Goal: Use online tool/utility: Utilize a website feature to perform a specific function

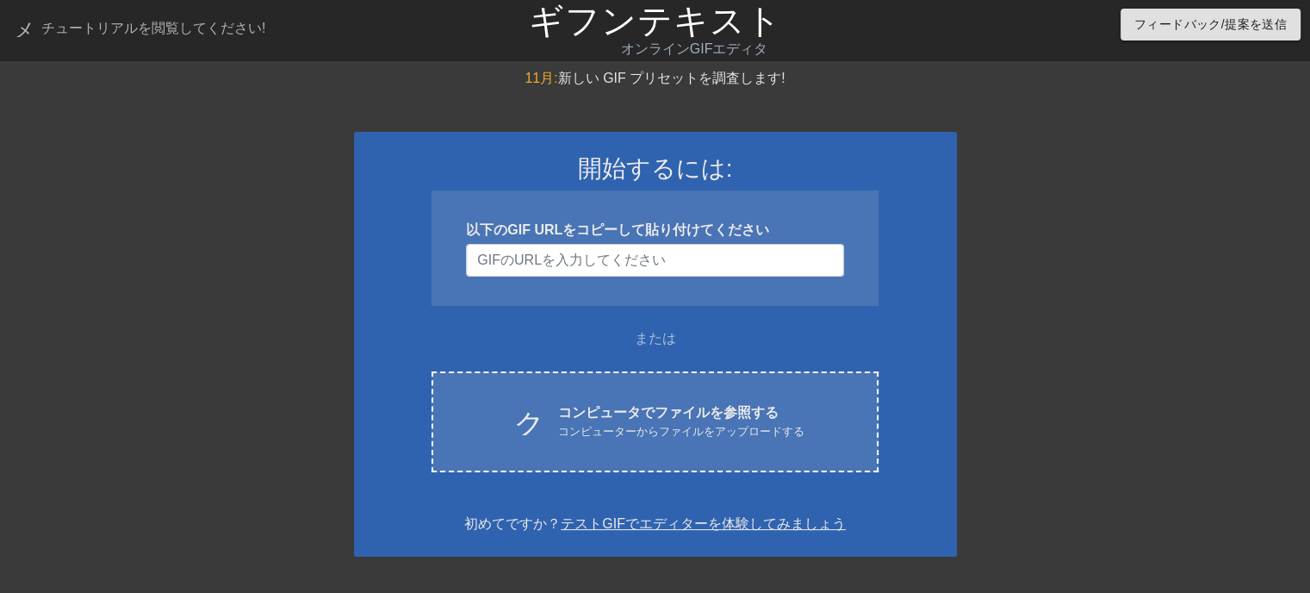
drag, startPoint x: 1099, startPoint y: 187, endPoint x: 1064, endPoint y: 199, distance: 37.3
click at [1099, 187] on div at bounding box center [1107, 326] width 258 height 517
click at [556, 260] on input "ユーザー名" at bounding box center [654, 260] width 377 height 33
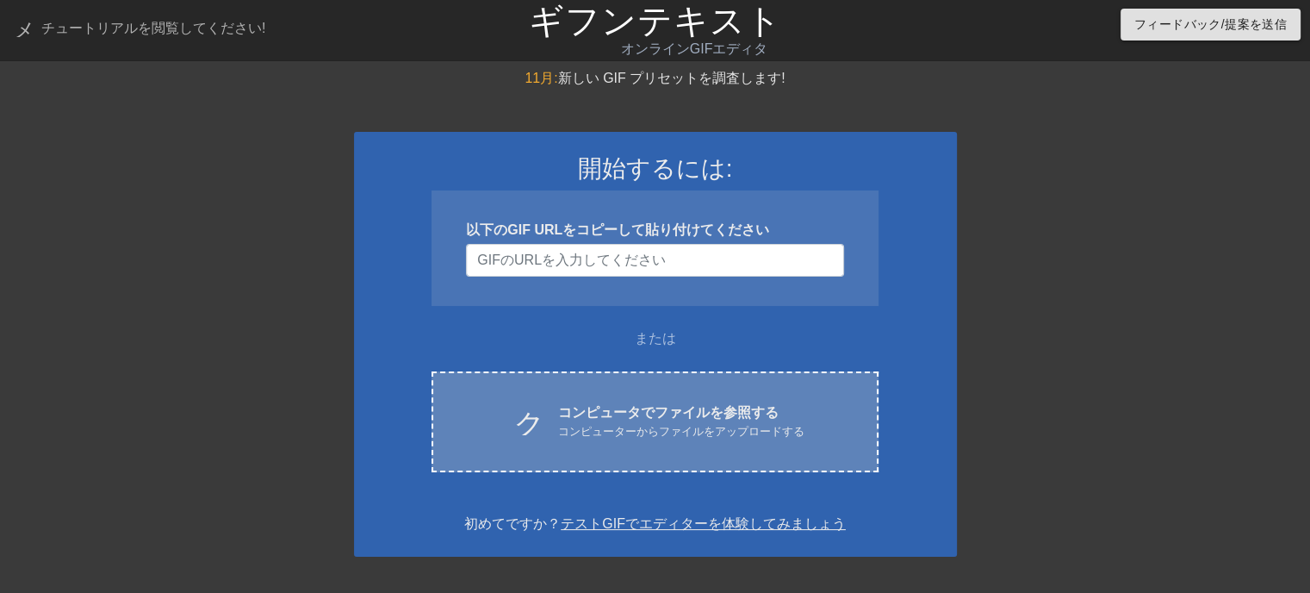
click at [669, 442] on div "クラウドアップロード コンピュータでファイルを参照する コンピューターからファイルをアップロードする Choose files" at bounding box center [654, 421] width 446 height 101
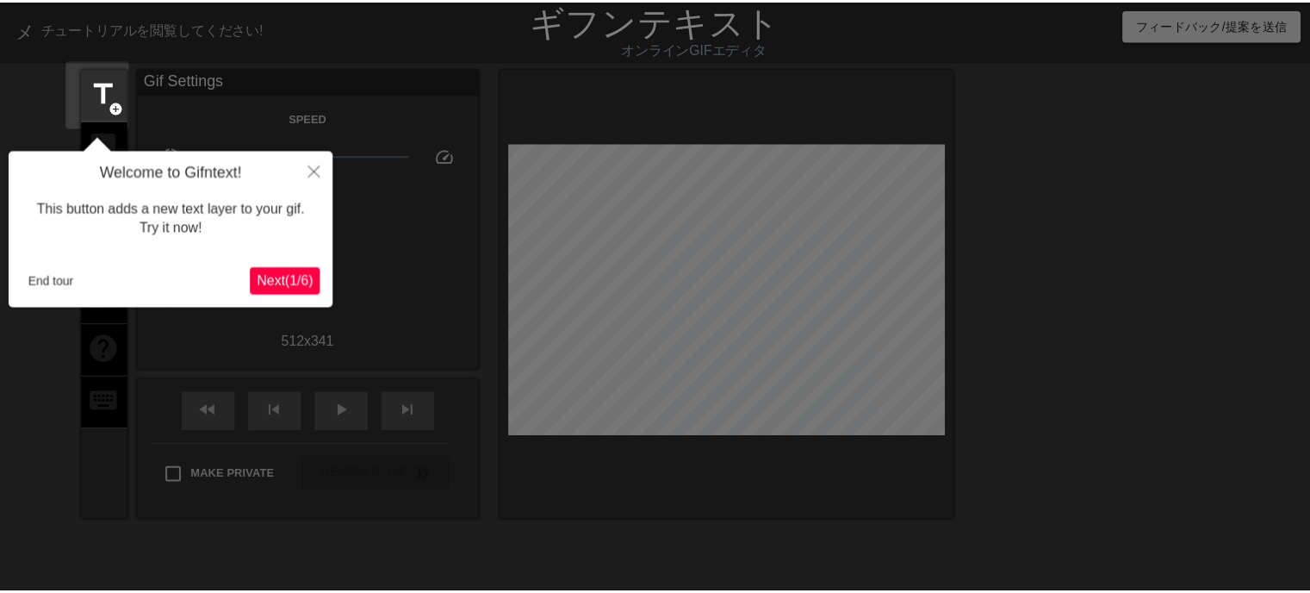
scroll to position [41, 0]
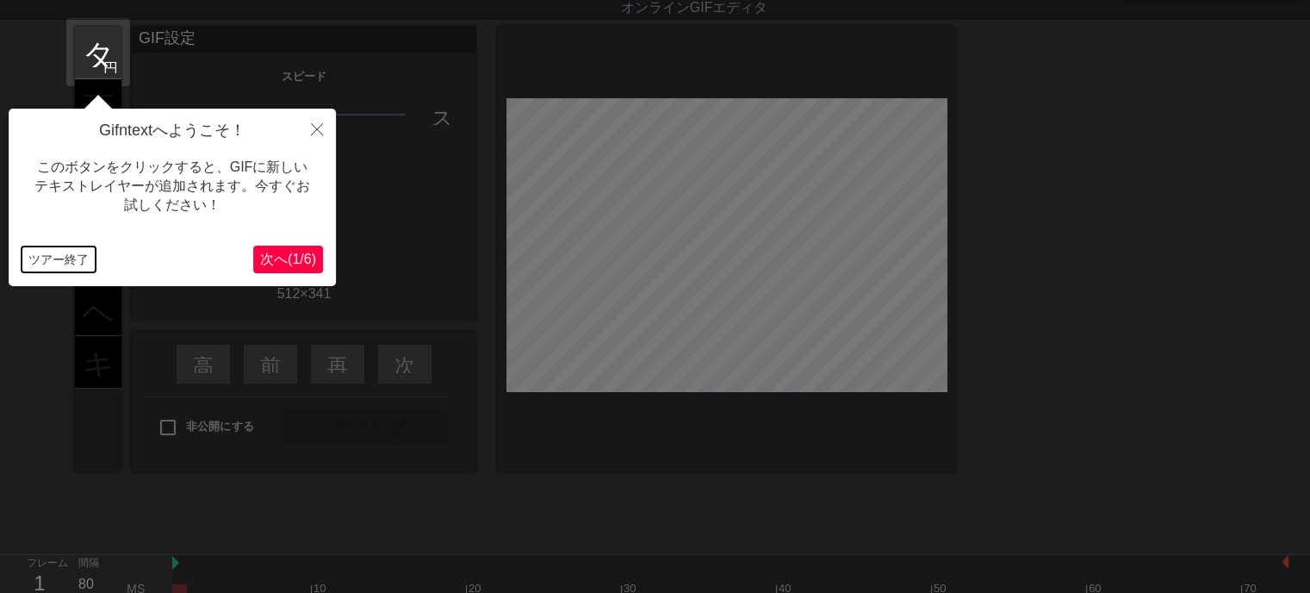
drag, startPoint x: 59, startPoint y: 251, endPoint x: 83, endPoint y: 150, distance: 103.6
click at [59, 247] on button "ツアー終了" at bounding box center [59, 259] width 74 height 26
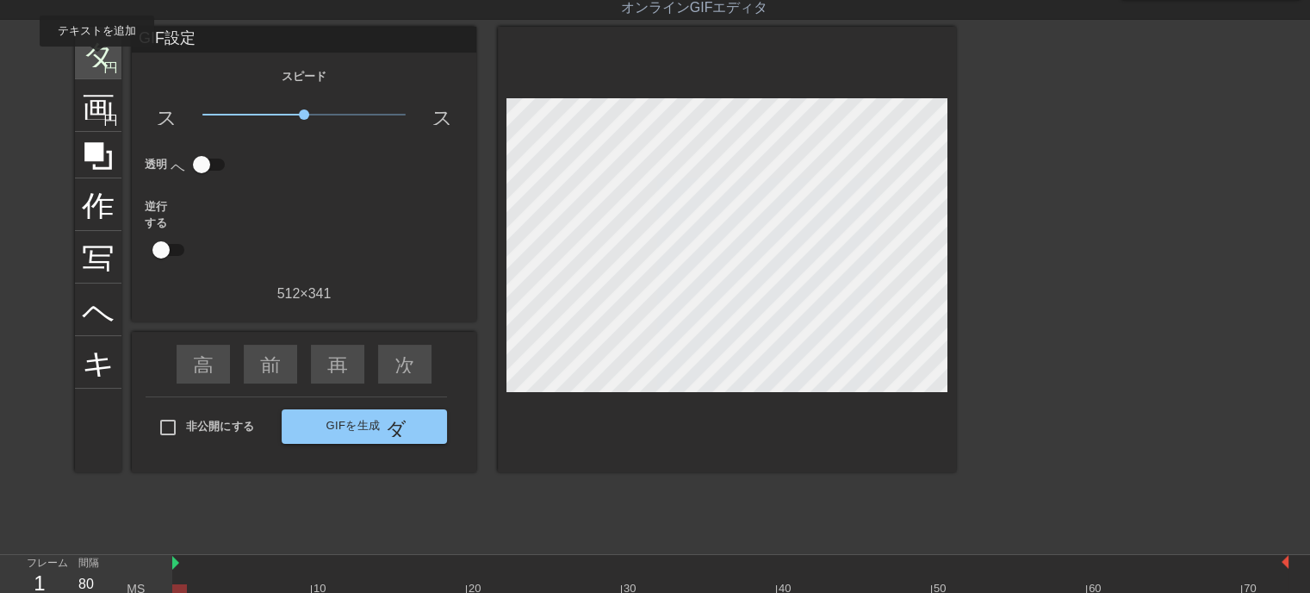
click at [96, 59] on font "タイトル" at bounding box center [149, 50] width 134 height 33
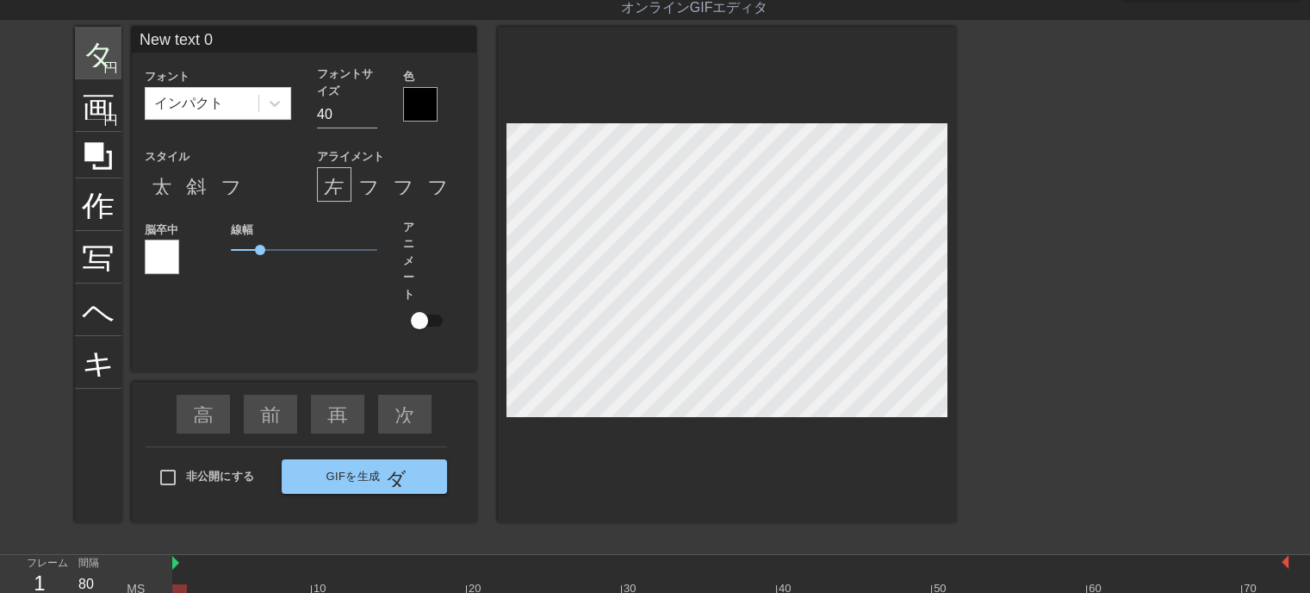
drag, startPoint x: 252, startPoint y: 38, endPoint x: 110, endPoint y: 38, distance: 142.1
click at [110, 38] on div "タイトル 円を追加 画像 円を追加 作物 写真サイズを大きく選択 ヘルプ キーボード New text 0 フォント インパクト フォントサイズ 40 色 ス…" at bounding box center [515, 274] width 881 height 495
type input "いらっしゃいませじじくさい電気屋野ブログへ"
click at [369, 120] on input "39" at bounding box center [347, 115] width 60 height 28
click at [369, 117] on input "32" at bounding box center [347, 115] width 60 height 28
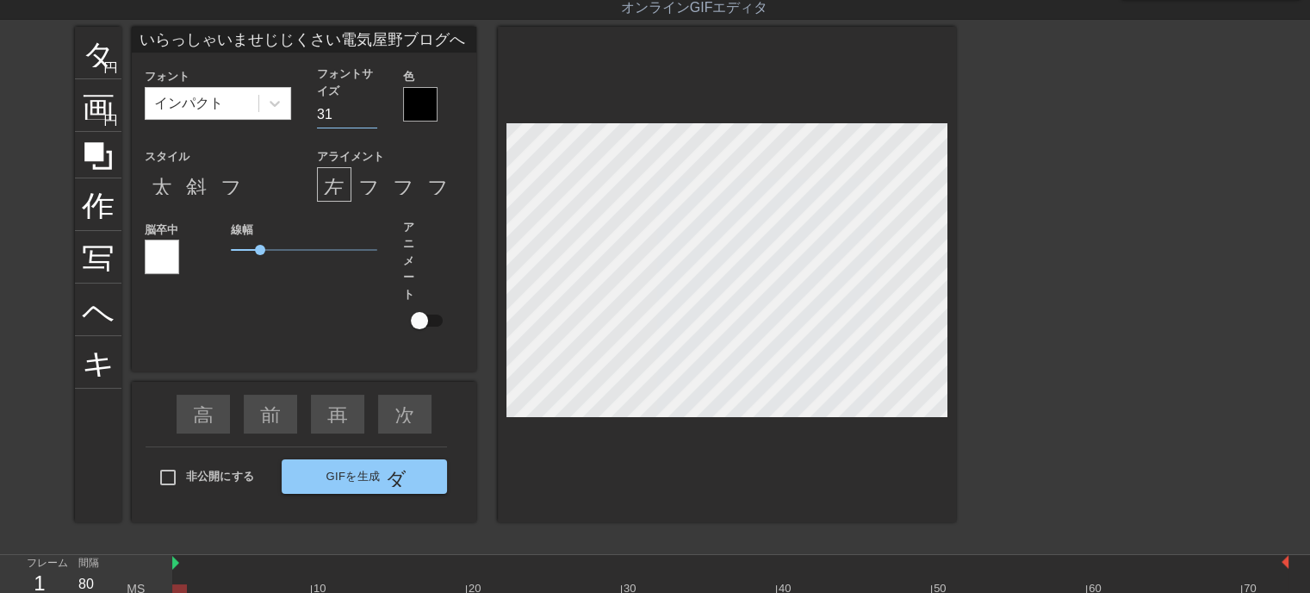
click at [369, 117] on input "31" at bounding box center [347, 115] width 60 height 28
click at [369, 117] on input "30" at bounding box center [347, 115] width 60 height 28
click at [369, 117] on input "29" at bounding box center [347, 115] width 60 height 28
click at [369, 117] on input "28" at bounding box center [347, 115] width 60 height 28
click at [369, 118] on input "27" at bounding box center [347, 115] width 60 height 28
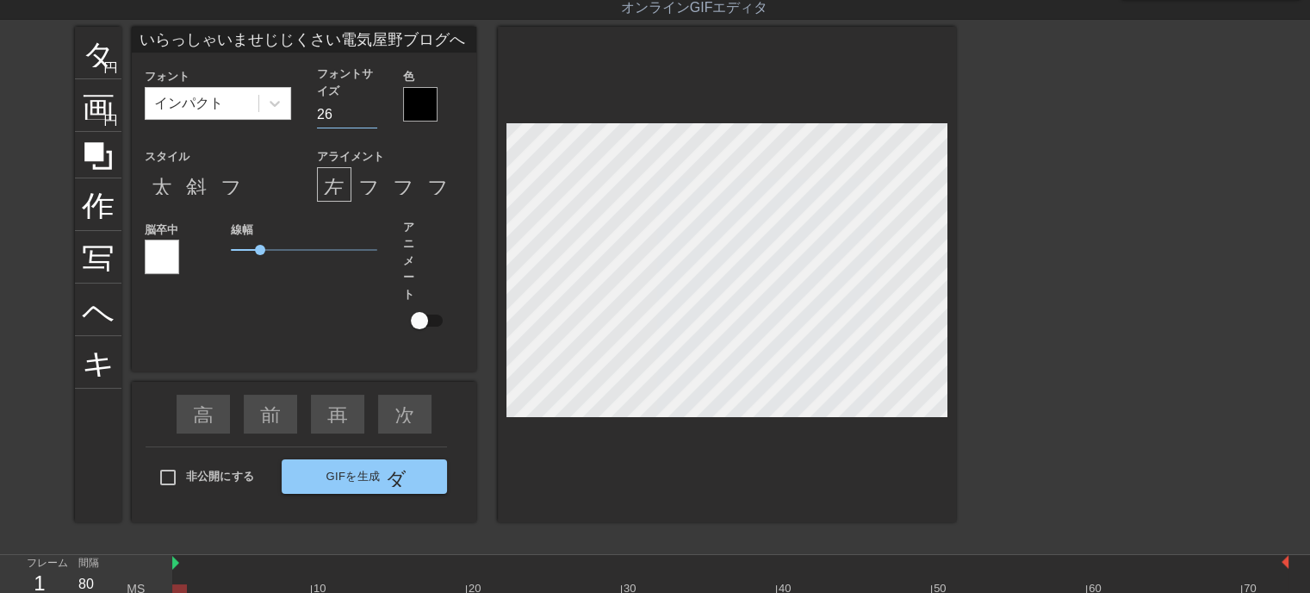
click at [369, 118] on input "26" at bounding box center [347, 115] width 60 height 28
click at [372, 120] on input "25" at bounding box center [347, 115] width 60 height 28
click at [372, 120] on input "24" at bounding box center [347, 115] width 60 height 28
click at [372, 120] on input "23" at bounding box center [347, 115] width 60 height 28
type input "24"
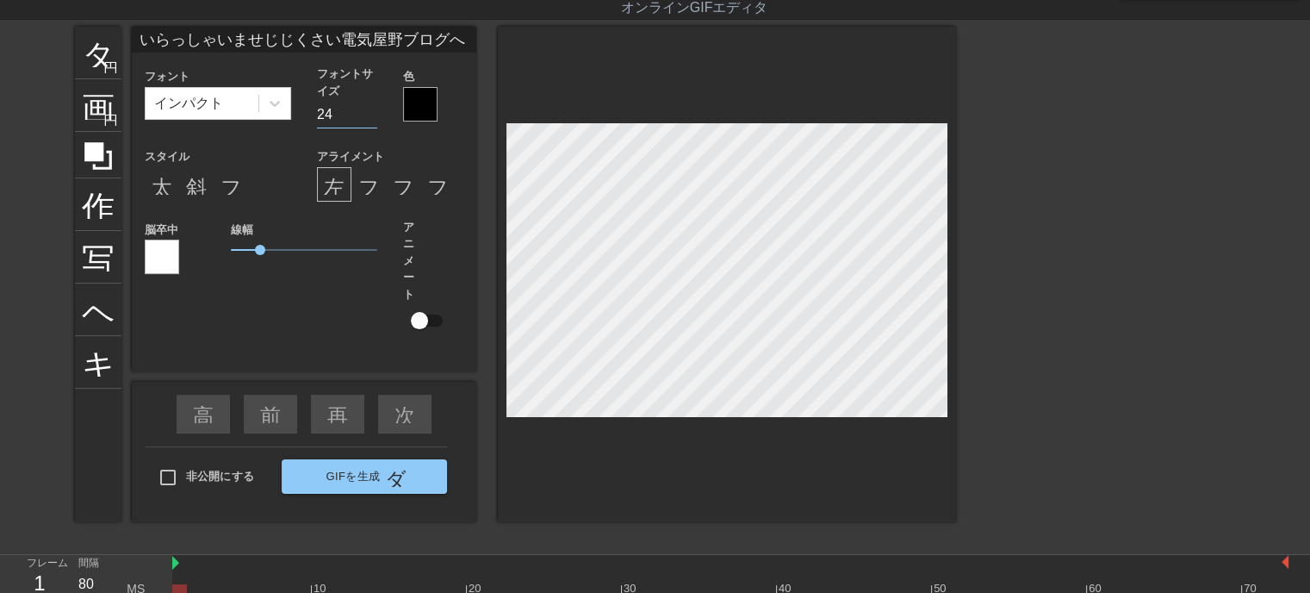
click at [372, 108] on input "24" at bounding box center [347, 115] width 60 height 28
click at [424, 107] on div at bounding box center [420, 104] width 34 height 34
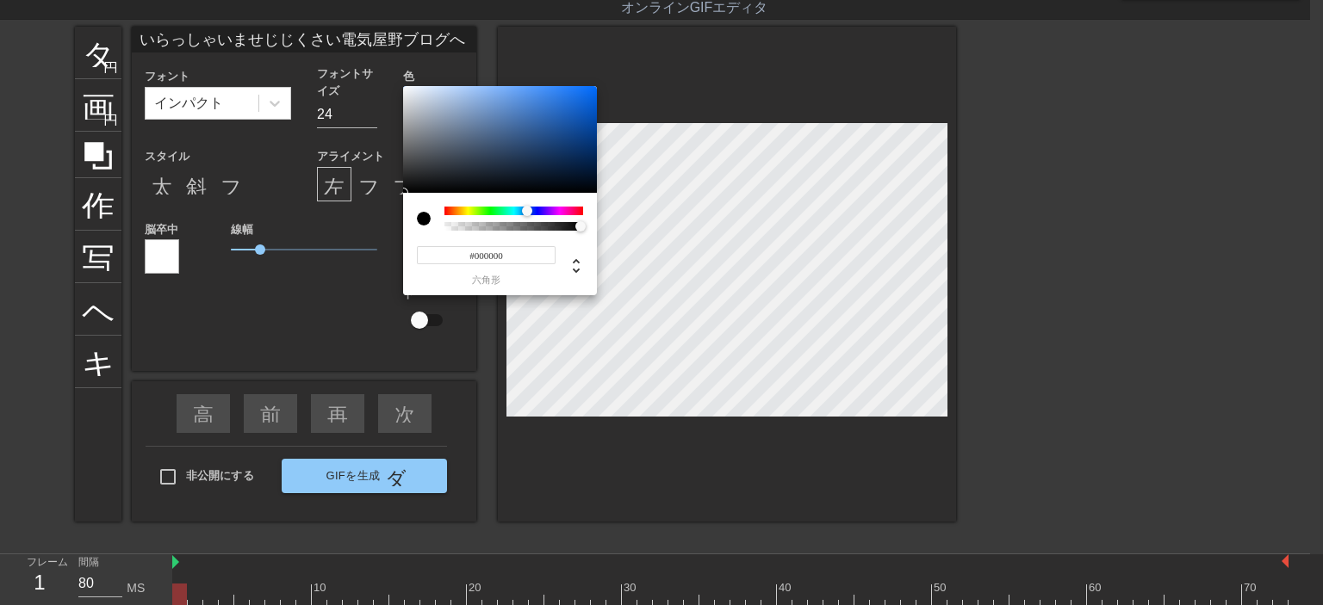
click at [527, 209] on div at bounding box center [513, 211] width 139 height 9
type input "#0869EE"
click at [590, 93] on div at bounding box center [500, 139] width 194 height 107
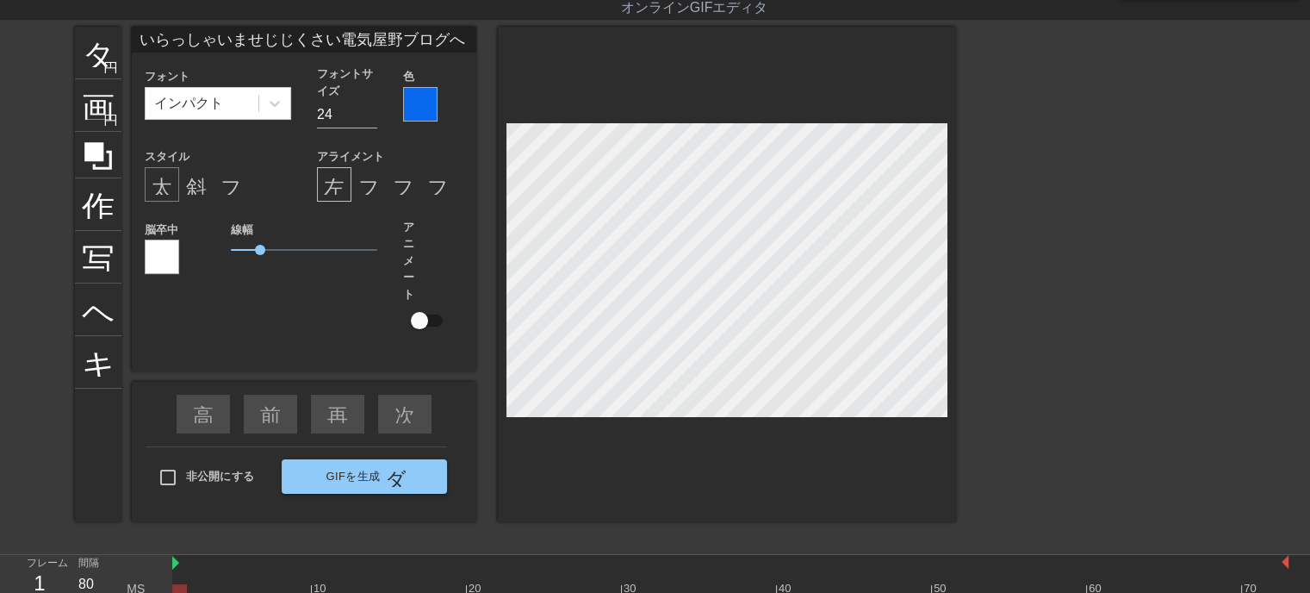
click at [159, 185] on font "太字形式" at bounding box center [193, 184] width 83 height 21
click at [193, 192] on font "斜体形式" at bounding box center [227, 184] width 83 height 21
click at [257, 248] on span "0.9" at bounding box center [257, 250] width 10 height 10
click at [682, 475] on div at bounding box center [727, 274] width 458 height 495
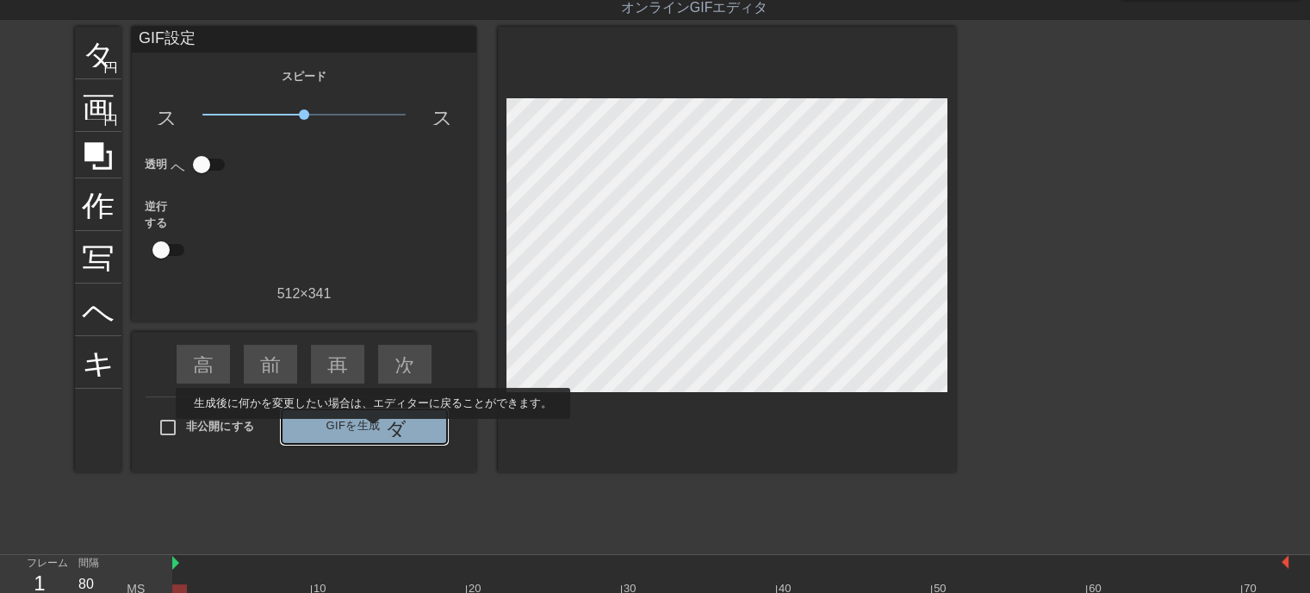
click at [372, 431] on font "GIFを生成" at bounding box center [353, 426] width 54 height 20
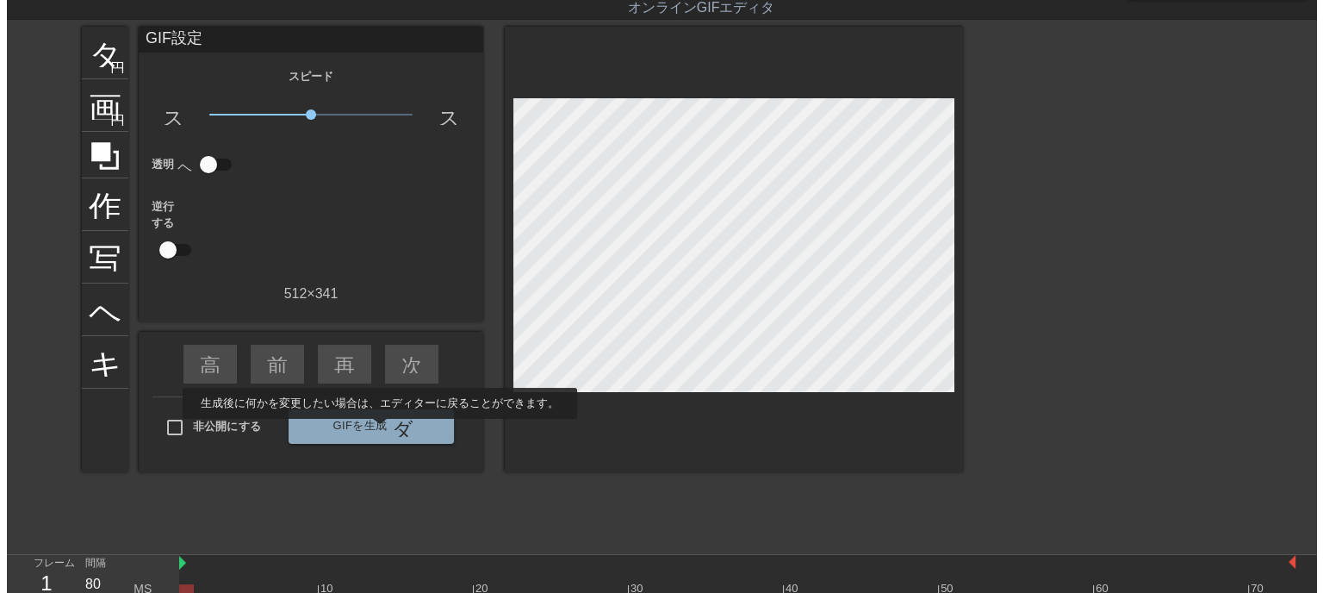
scroll to position [0, 0]
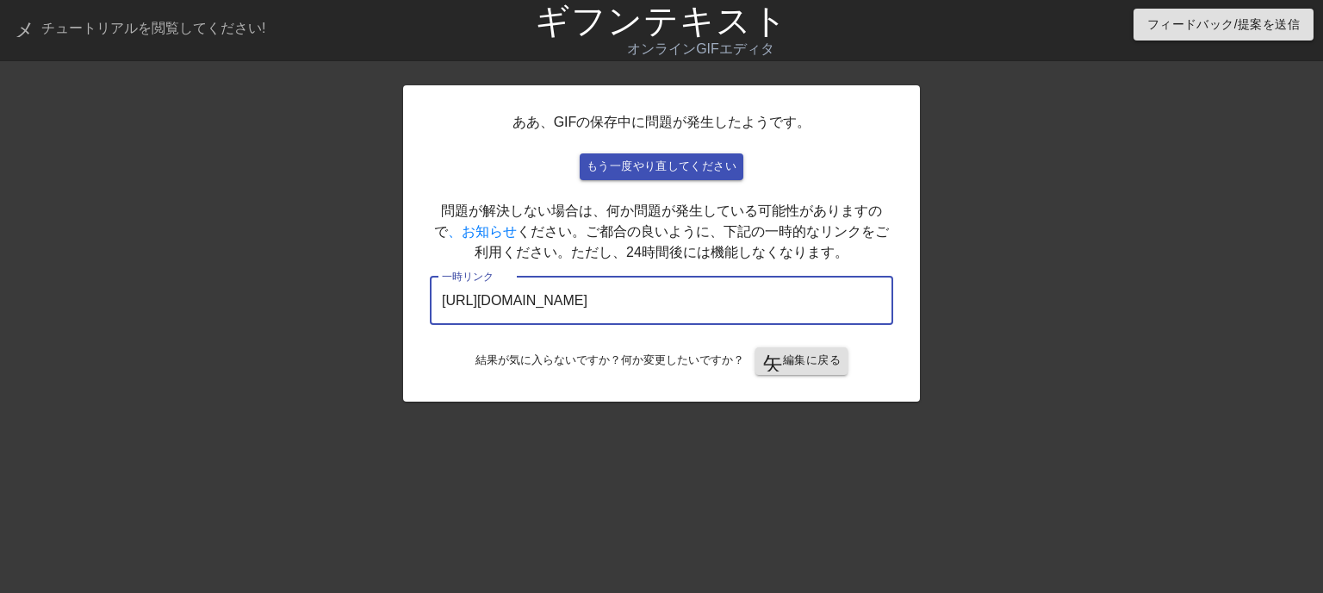
drag, startPoint x: 835, startPoint y: 299, endPoint x: 328, endPoint y: 290, distance: 507.4
click at [328, 290] on div "ああ、GIFの保存中に問題が発生したようです。 もう一度やり直してください 問題が解決しない場合は、何か問題が発生している可能性がありますので 、お知らせ く…" at bounding box center [661, 326] width 1323 height 517
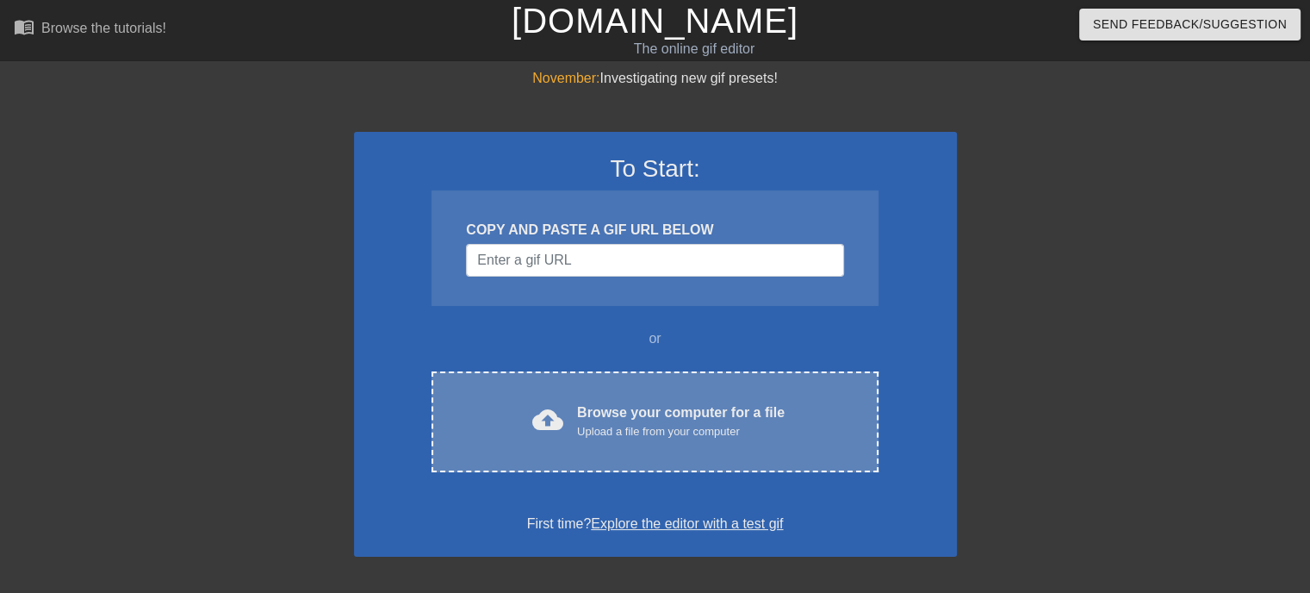
click at [600, 418] on div "Browse your computer for a file Upload a file from your computer" at bounding box center [681, 421] width 208 height 38
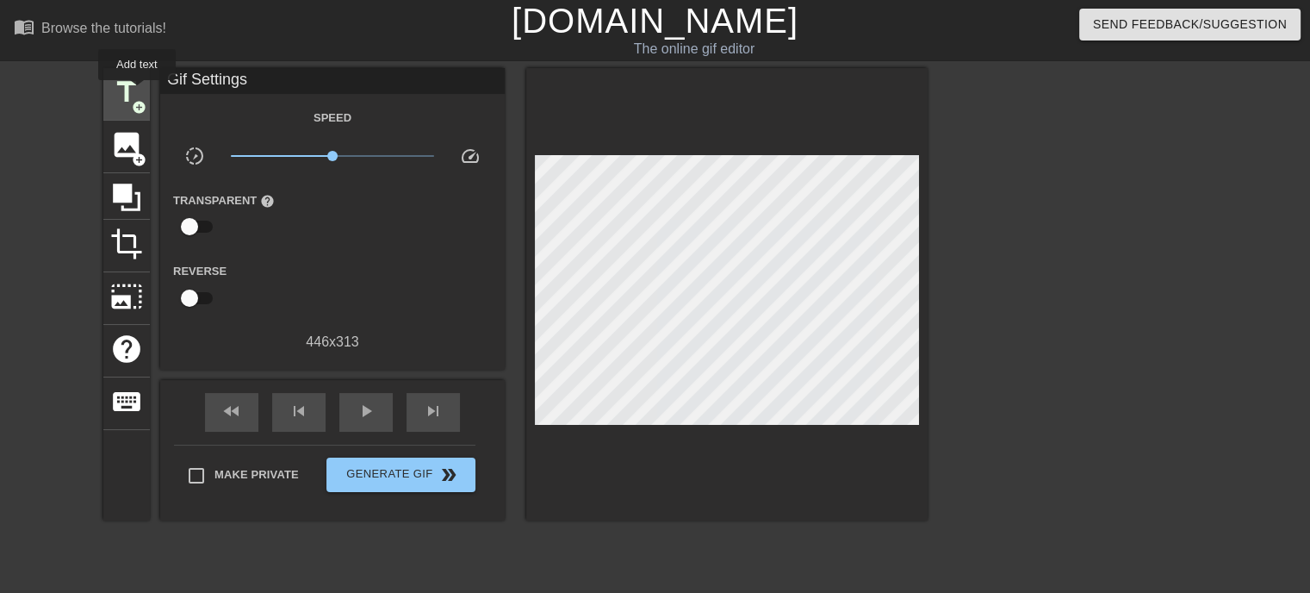
click at [134, 92] on span "title" at bounding box center [126, 92] width 33 height 33
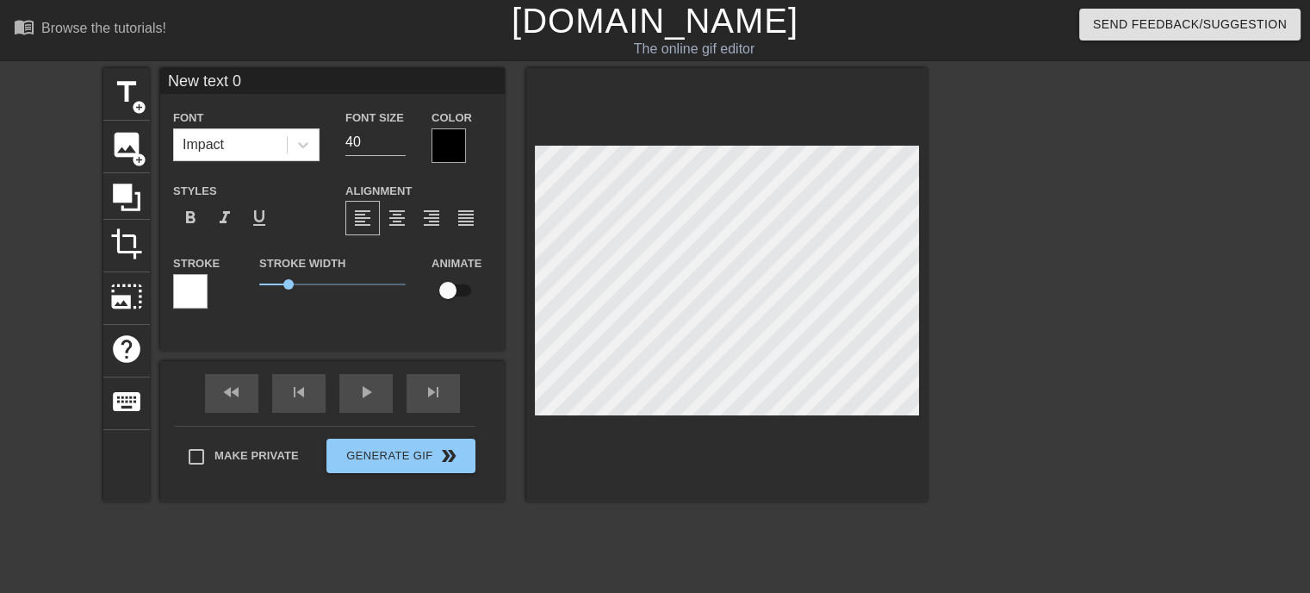
drag, startPoint x: 279, startPoint y: 83, endPoint x: 165, endPoint y: 82, distance: 113.7
click at [165, 82] on input "New text 0" at bounding box center [332, 81] width 345 height 26
type input "いらっしゃいませじじくさい電気屋野ブログへ"
click at [400, 147] on input "25" at bounding box center [375, 142] width 60 height 28
click at [400, 147] on input "24" at bounding box center [375, 142] width 60 height 28
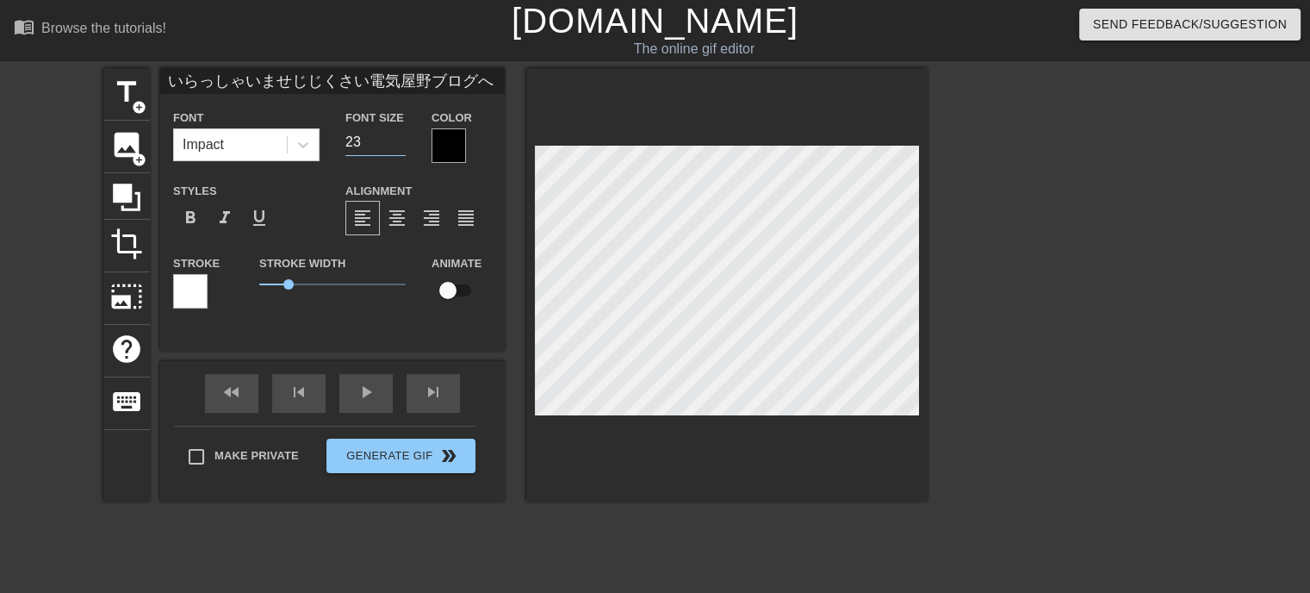
click at [400, 147] on input "23" at bounding box center [375, 142] width 60 height 28
click at [399, 147] on input "22" at bounding box center [375, 142] width 60 height 28
click at [398, 147] on input "21" at bounding box center [375, 142] width 60 height 28
click at [397, 147] on input "20" at bounding box center [375, 142] width 60 height 28
type input "21"
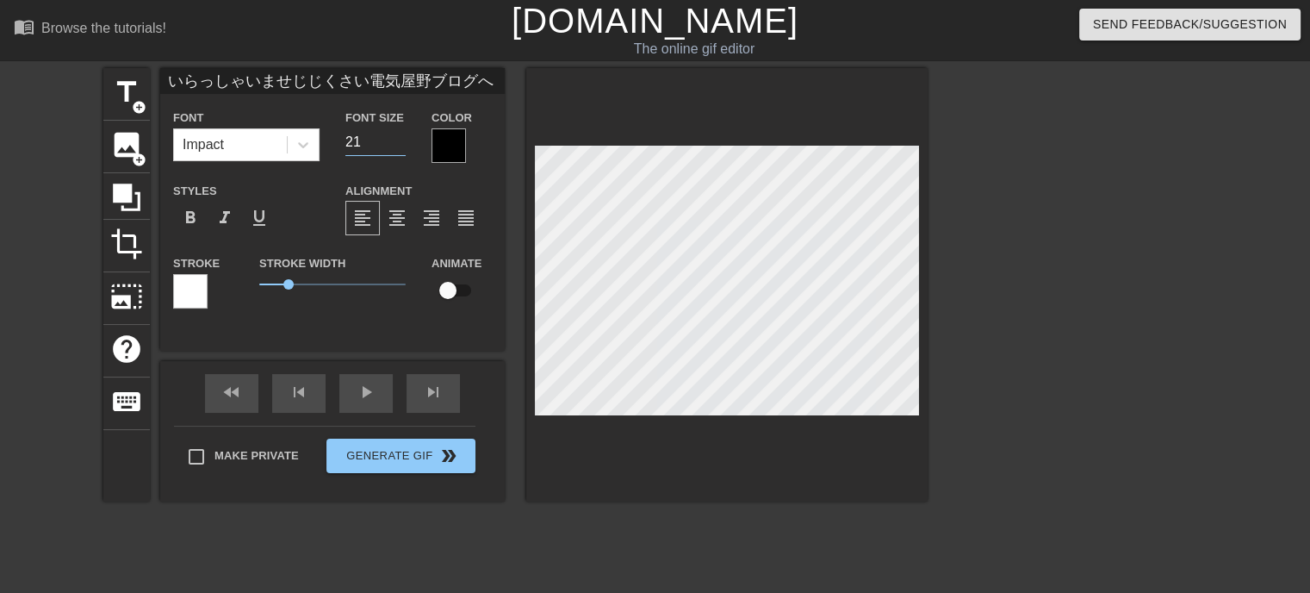
click at [395, 133] on input "21" at bounding box center [375, 142] width 60 height 28
click at [448, 140] on div at bounding box center [448, 145] width 34 height 34
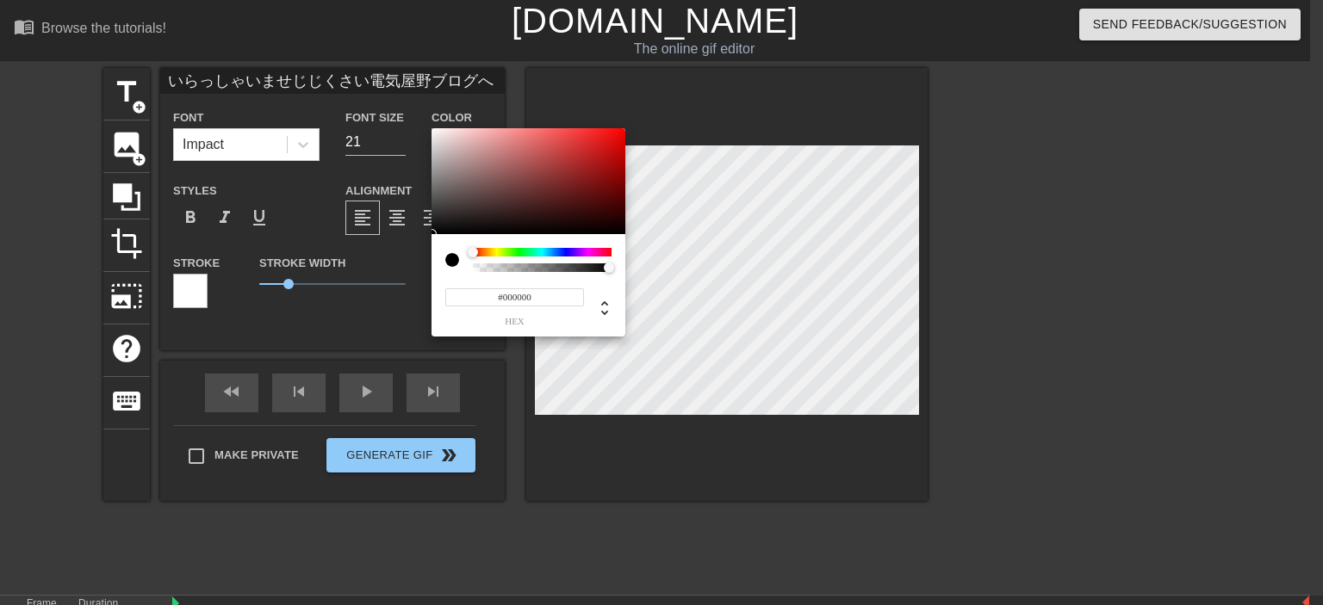
click at [549, 301] on input "#000000" at bounding box center [514, 298] width 139 height 18
type input "#ffff"
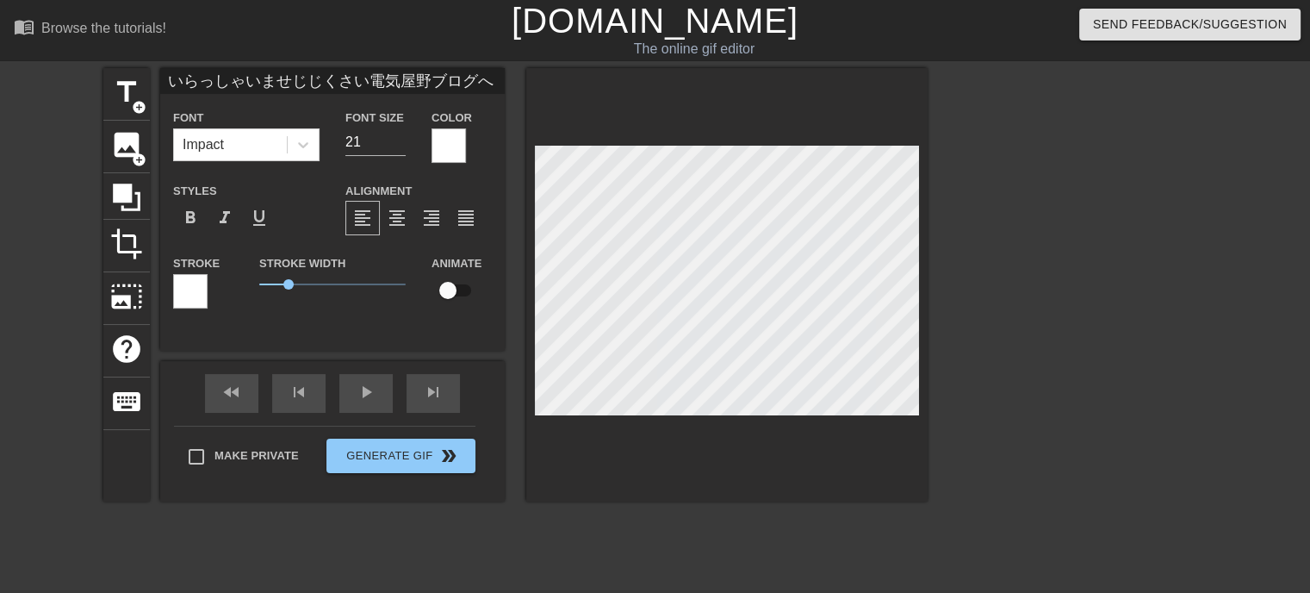
click at [196, 282] on div at bounding box center [190, 291] width 34 height 34
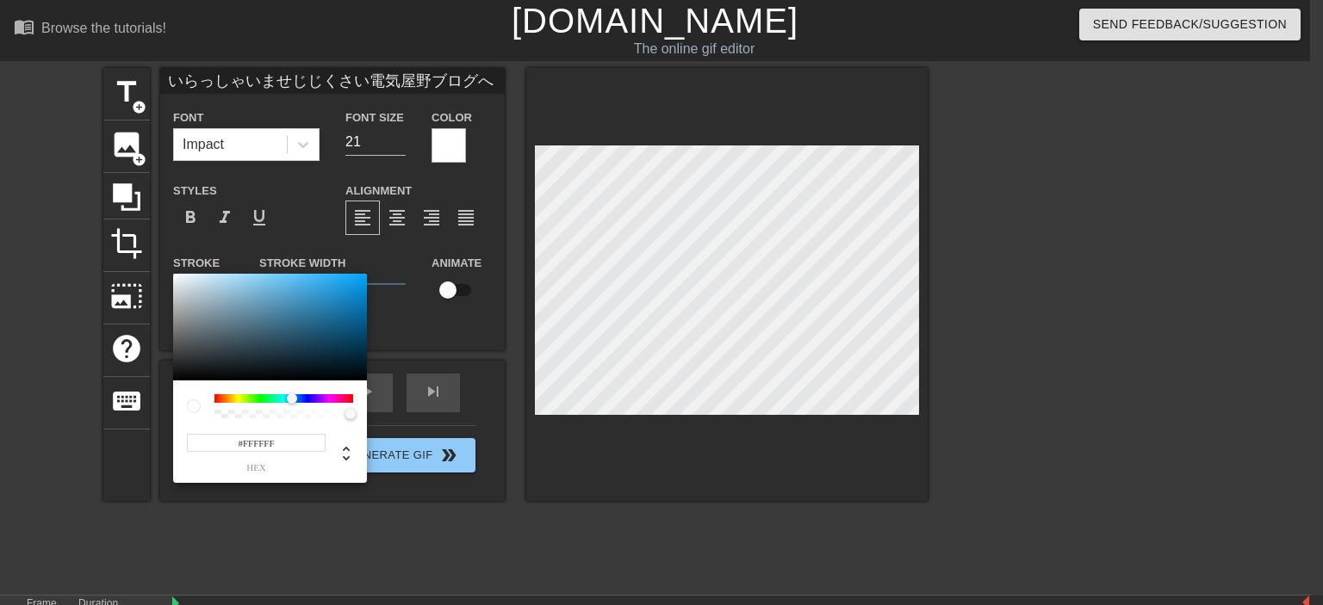
drag, startPoint x: 218, startPoint y: 399, endPoint x: 292, endPoint y: 404, distance: 74.2
click at [292, 404] on div at bounding box center [297, 399] width 10 height 10
type input "#08A1F5"
click at [361, 278] on div at bounding box center [270, 327] width 194 height 107
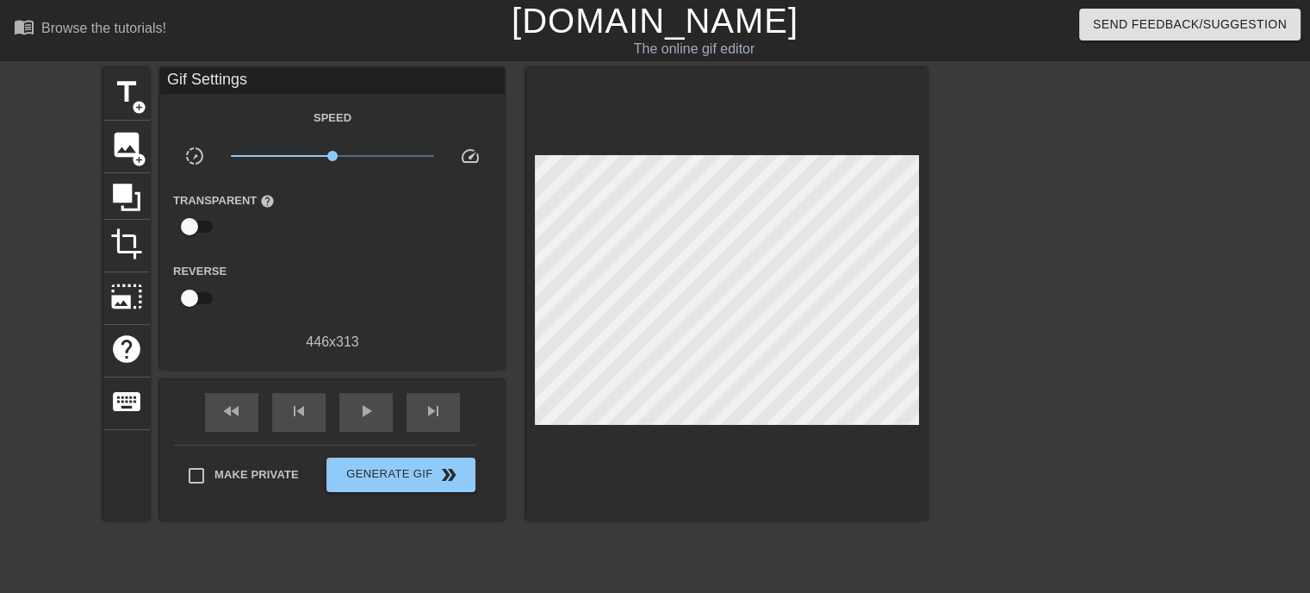
drag, startPoint x: 189, startPoint y: 217, endPoint x: 644, endPoint y: 425, distance: 499.9
click at [632, 416] on div at bounding box center [726, 294] width 401 height 452
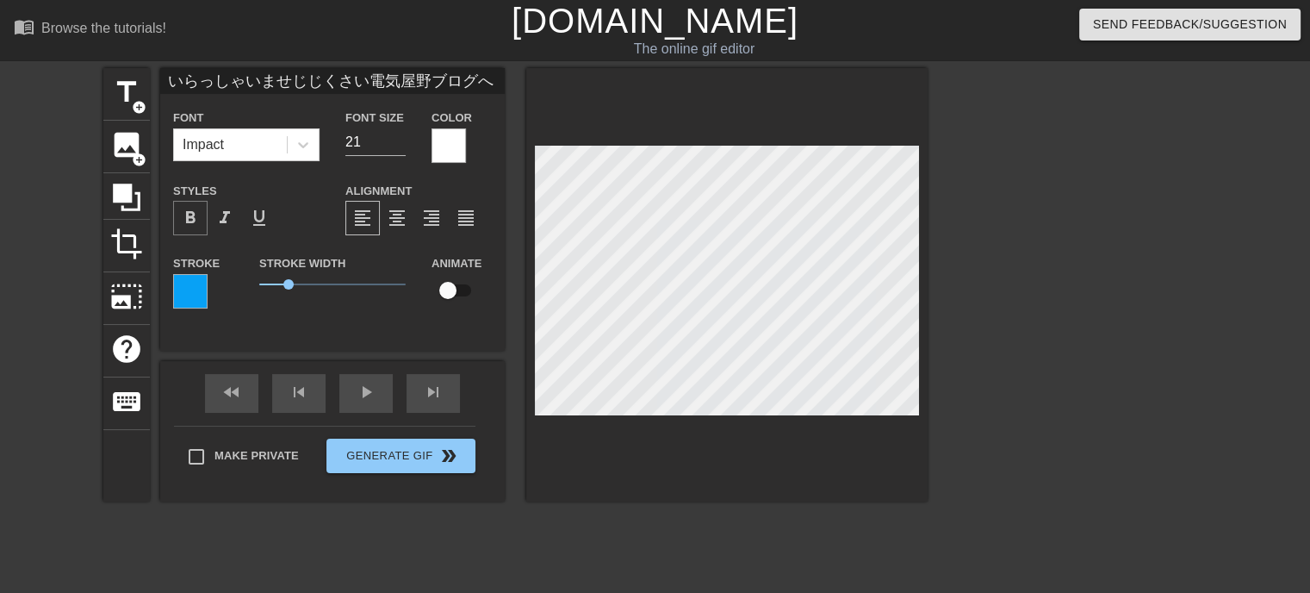
click at [189, 215] on span "format_bold" at bounding box center [190, 218] width 21 height 21
click at [219, 215] on span "format_italic" at bounding box center [224, 218] width 21 height 21
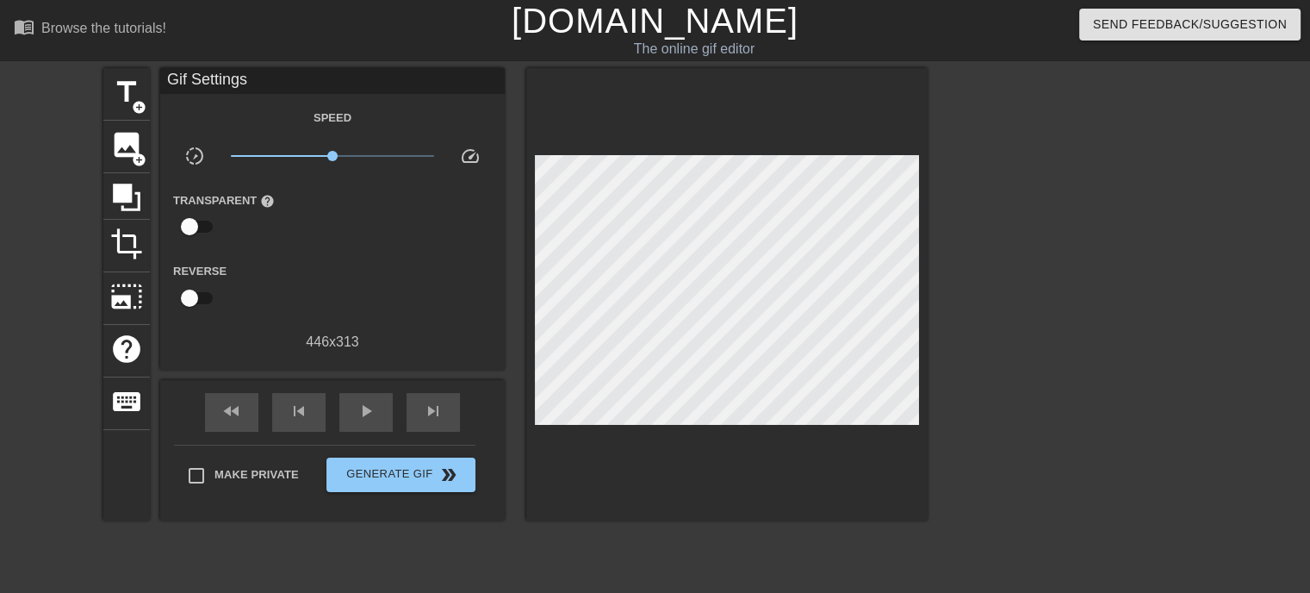
click at [634, 464] on div at bounding box center [726, 294] width 401 height 452
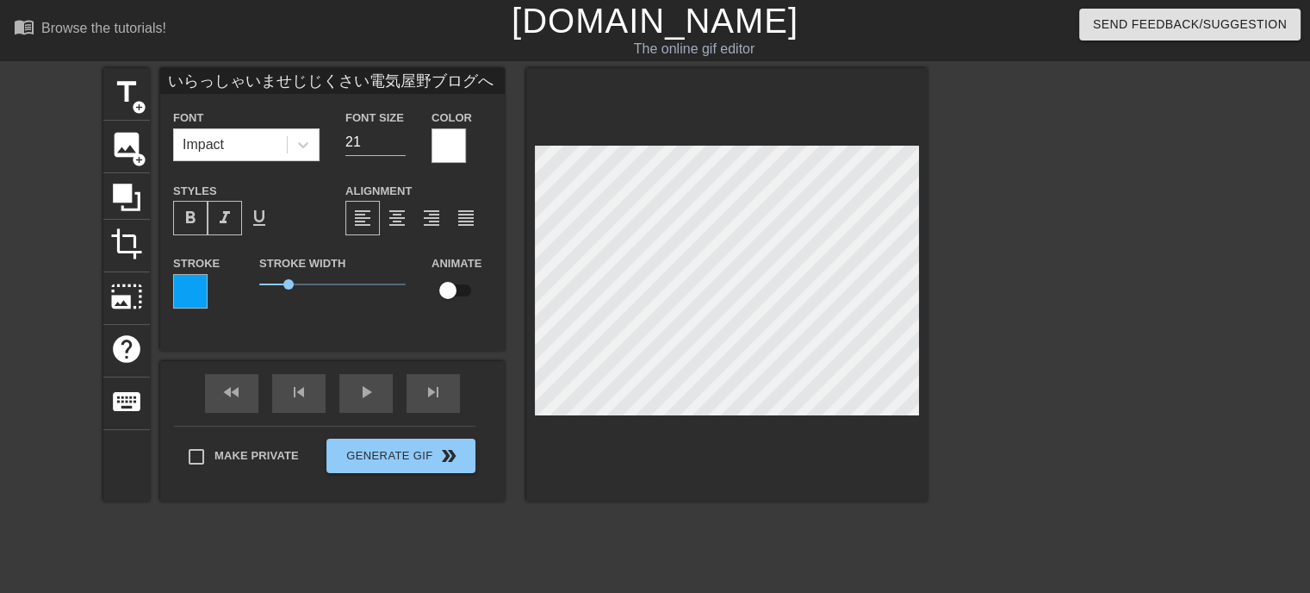
click at [176, 282] on div at bounding box center [190, 291] width 34 height 34
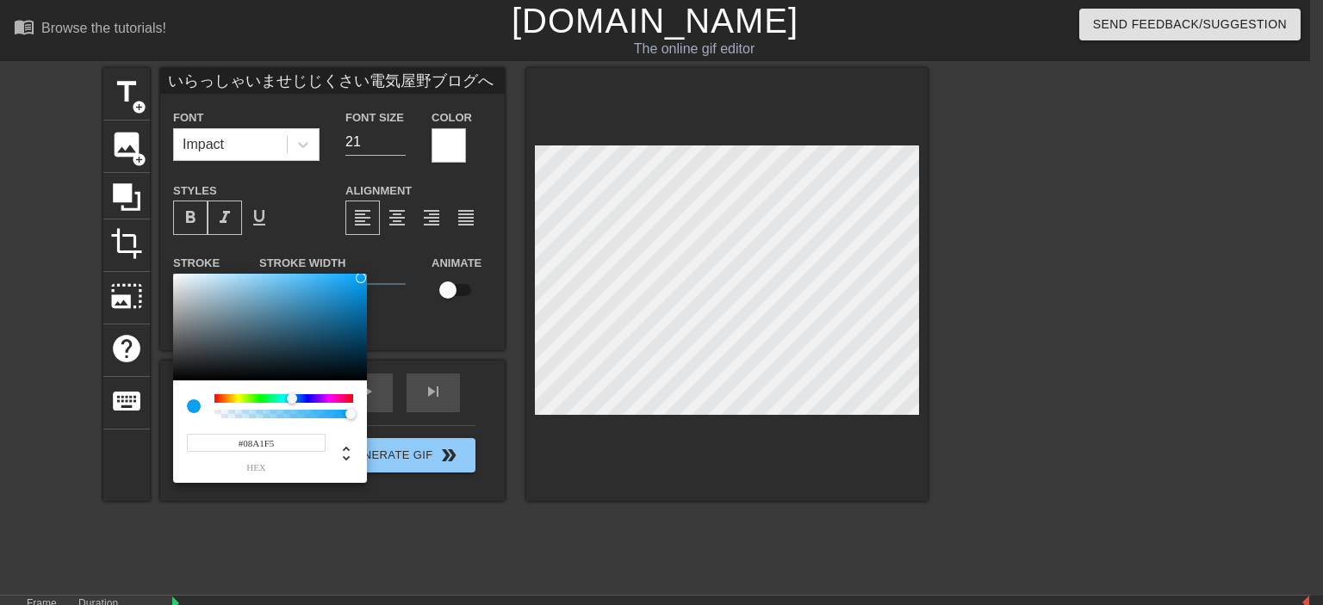
click at [292, 406] on div at bounding box center [283, 406] width 139 height 24
type input "#09A1F5"
click at [360, 278] on div at bounding box center [360, 278] width 10 height 10
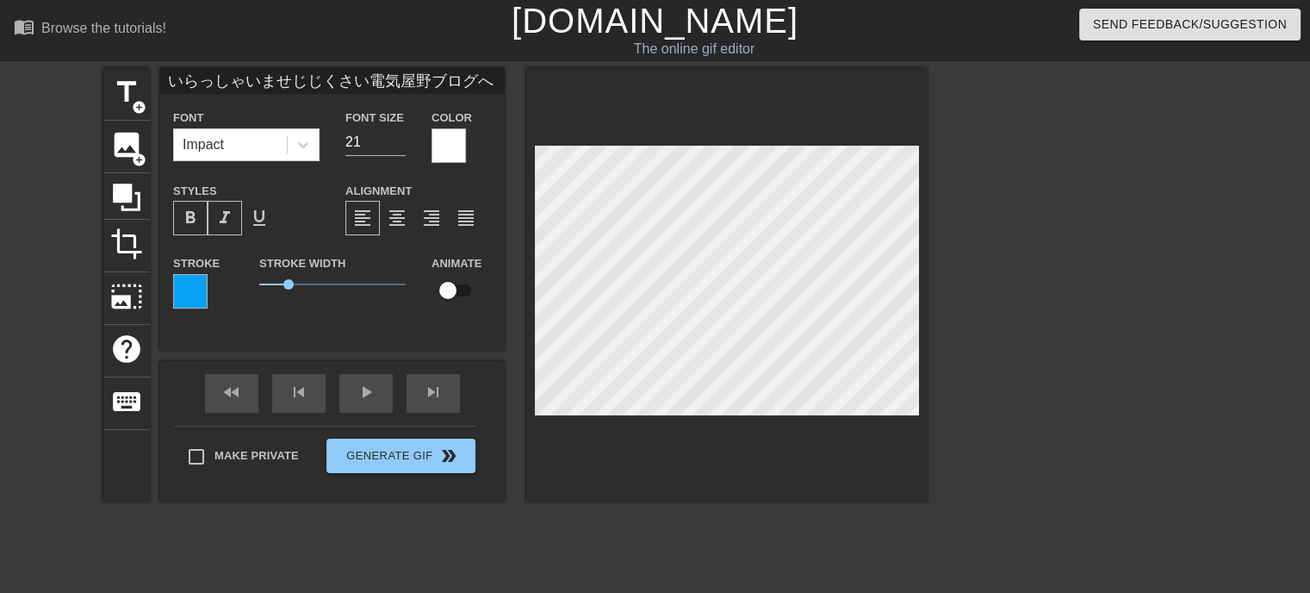
click at [799, 420] on div at bounding box center [726, 284] width 401 height 433
click at [428, 83] on input "いらっしゃいませじじくさい電気屋野ブログへ" at bounding box center [332, 81] width 345 height 26
type input "いらっしゃいませじじくさい電気屋のブログへ"
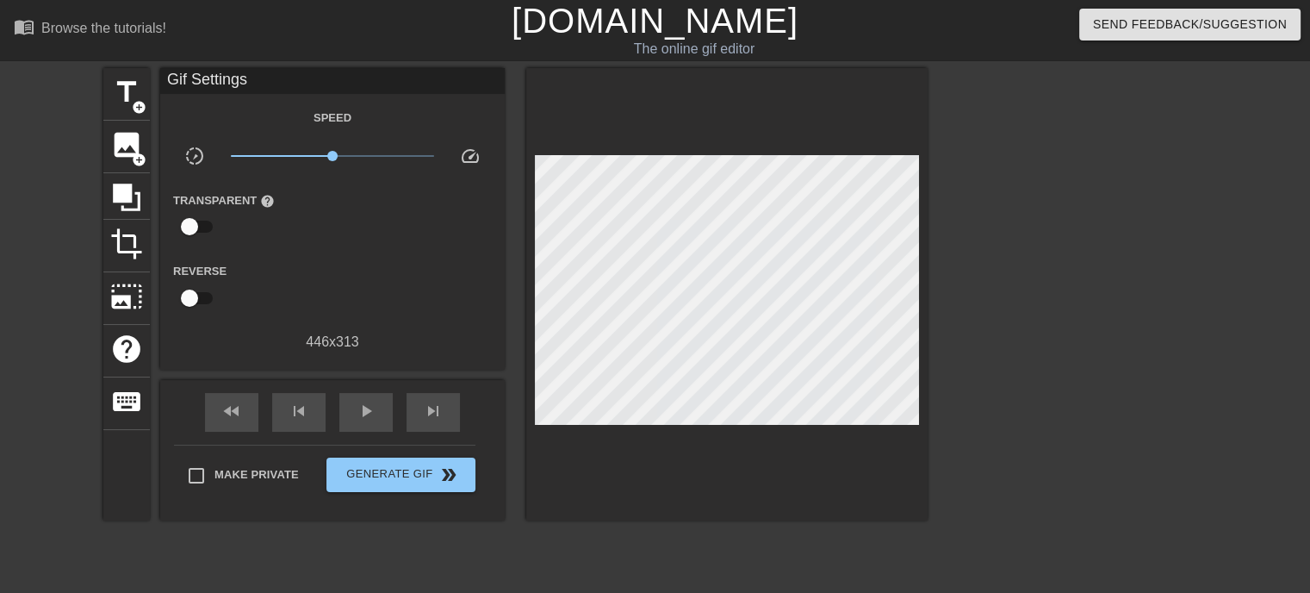
click at [644, 492] on div at bounding box center [726, 294] width 401 height 452
click at [428, 478] on span "Generate Gif double_arrow" at bounding box center [400, 474] width 135 height 21
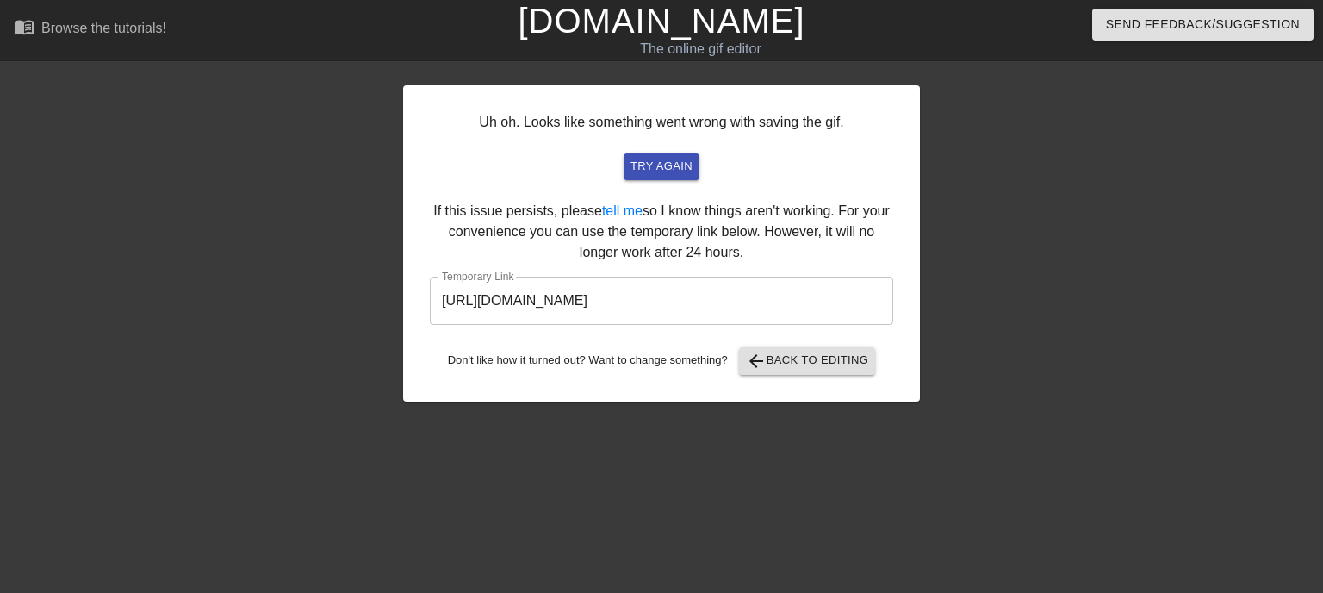
drag, startPoint x: 551, startPoint y: 413, endPoint x: 552, endPoint y: 421, distance: 8.7
click at [552, 421] on div "Uh oh. Looks like something went wrong with saving the gif. try again If this i…" at bounding box center [661, 326] width 517 height 517
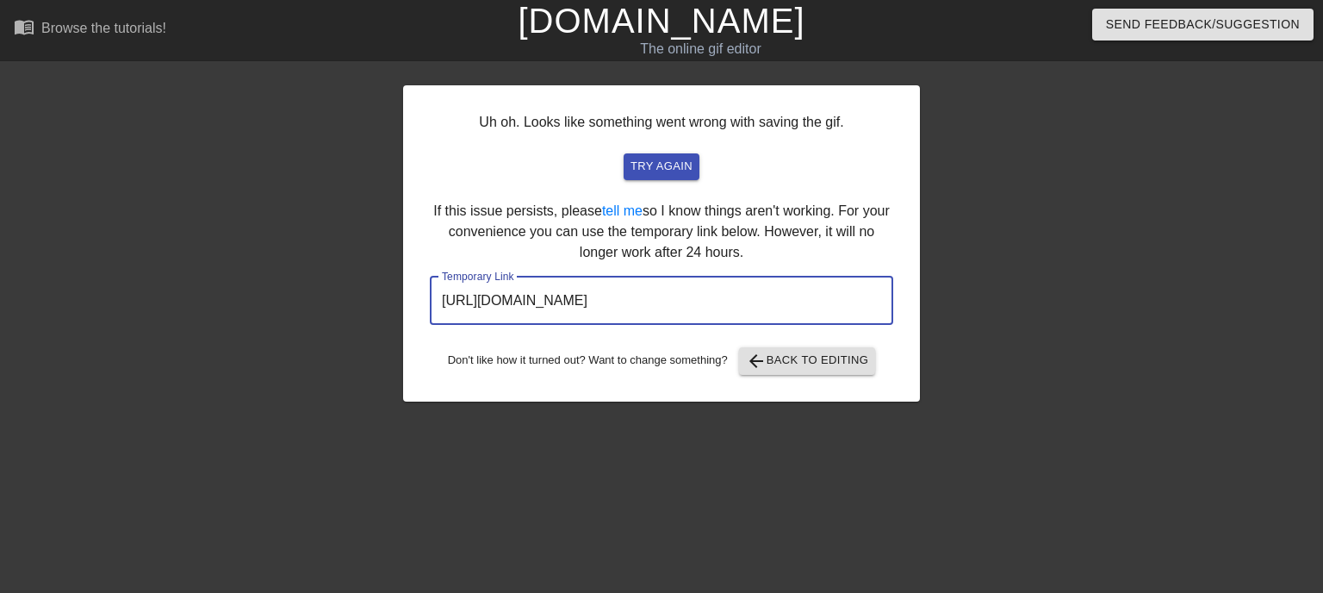
drag, startPoint x: 838, startPoint y: 309, endPoint x: 173, endPoint y: 275, distance: 665.8
click at [189, 277] on div "Uh oh. Looks like something went wrong with saving the gif. try again If this i…" at bounding box center [661, 326] width 1323 height 517
